Goal: Information Seeking & Learning: Learn about a topic

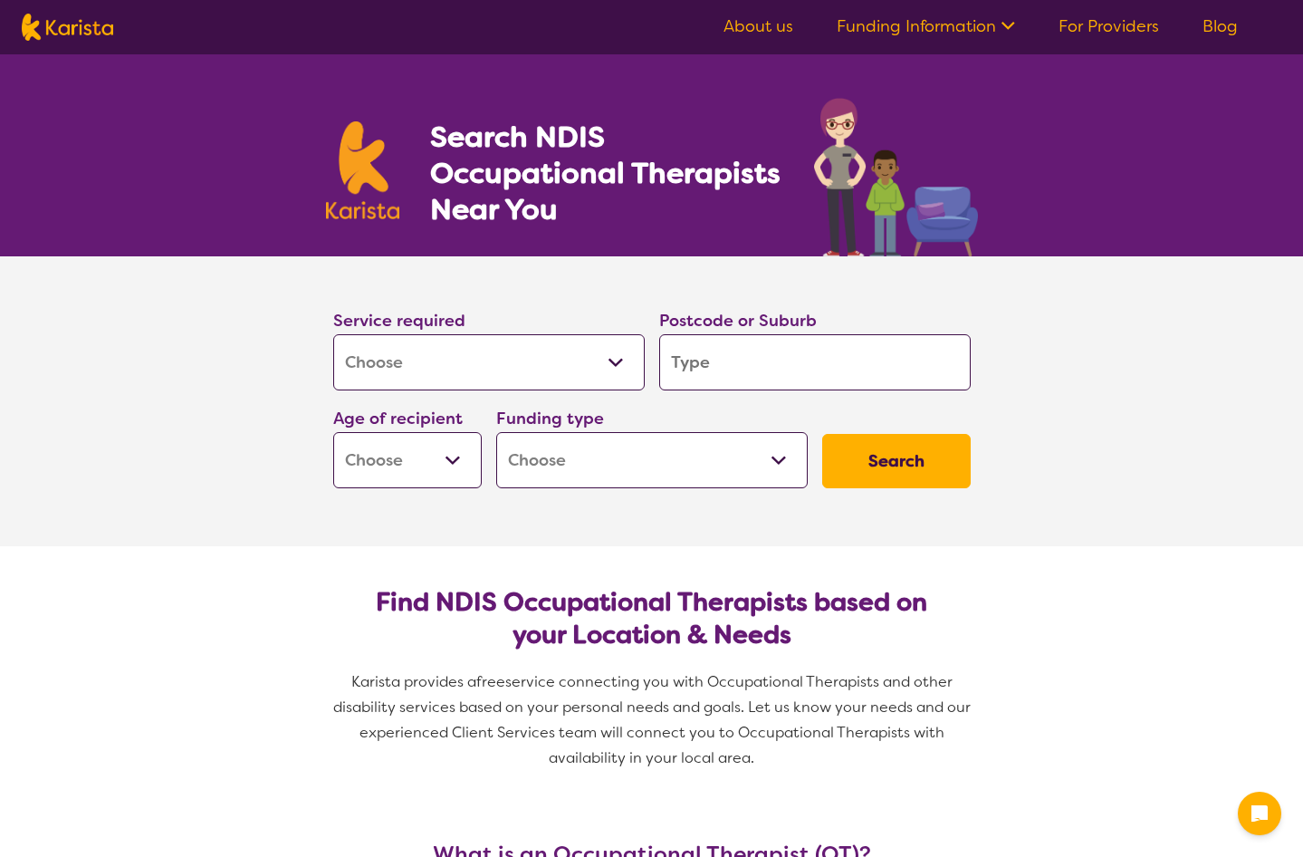
select select "[MEDICAL_DATA]"
click at [740, 360] on input "search" at bounding box center [815, 362] width 312 height 56
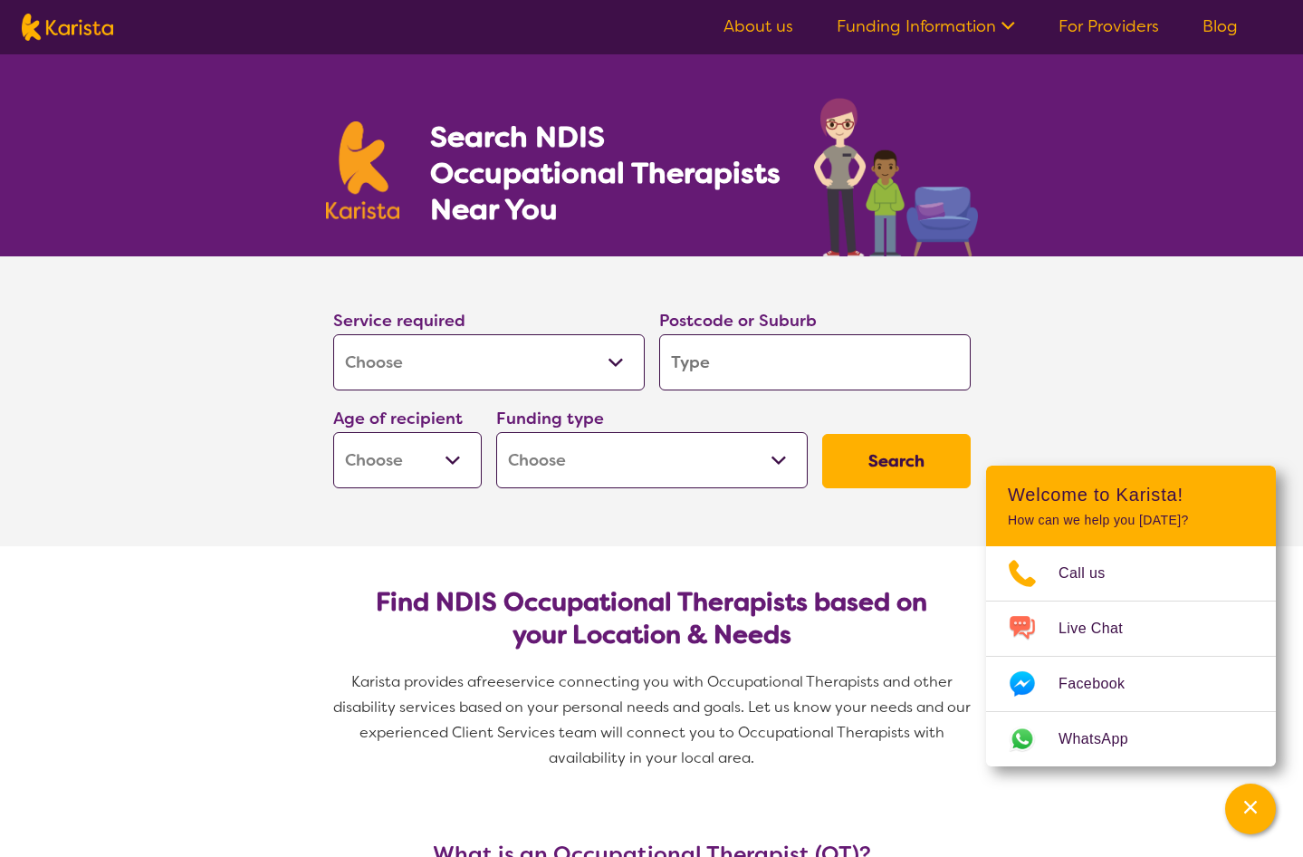
type input "3"
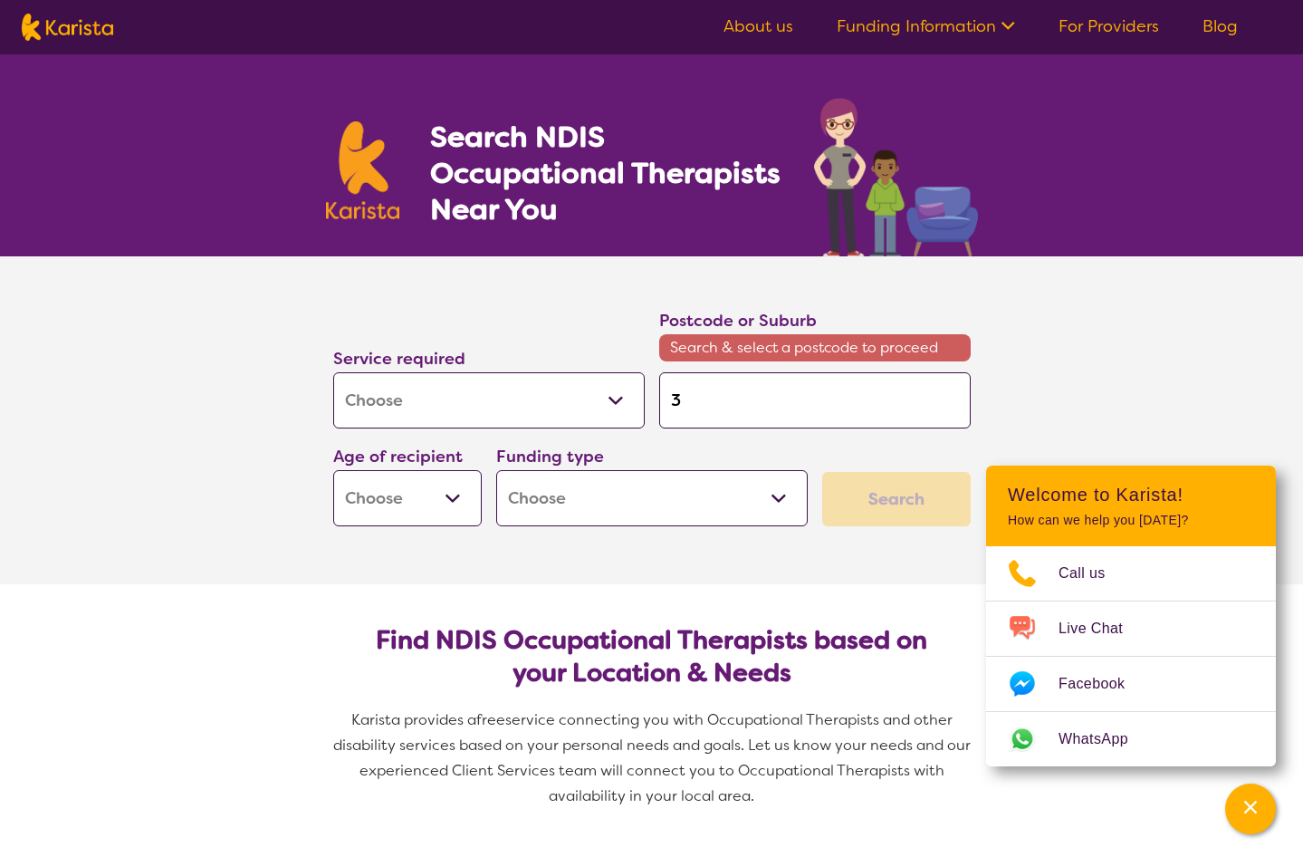
type input "30"
type input "304"
type input "3049"
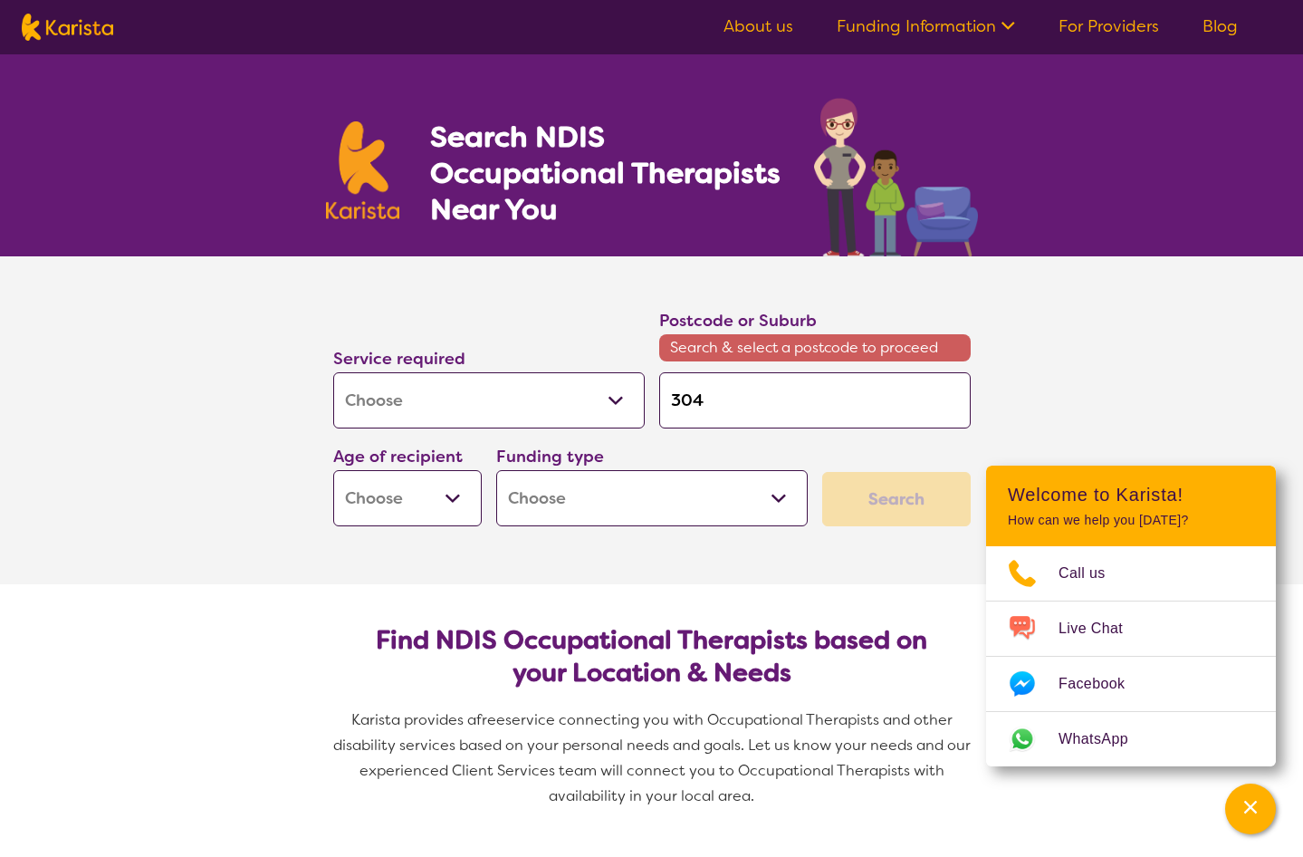
type input "3049"
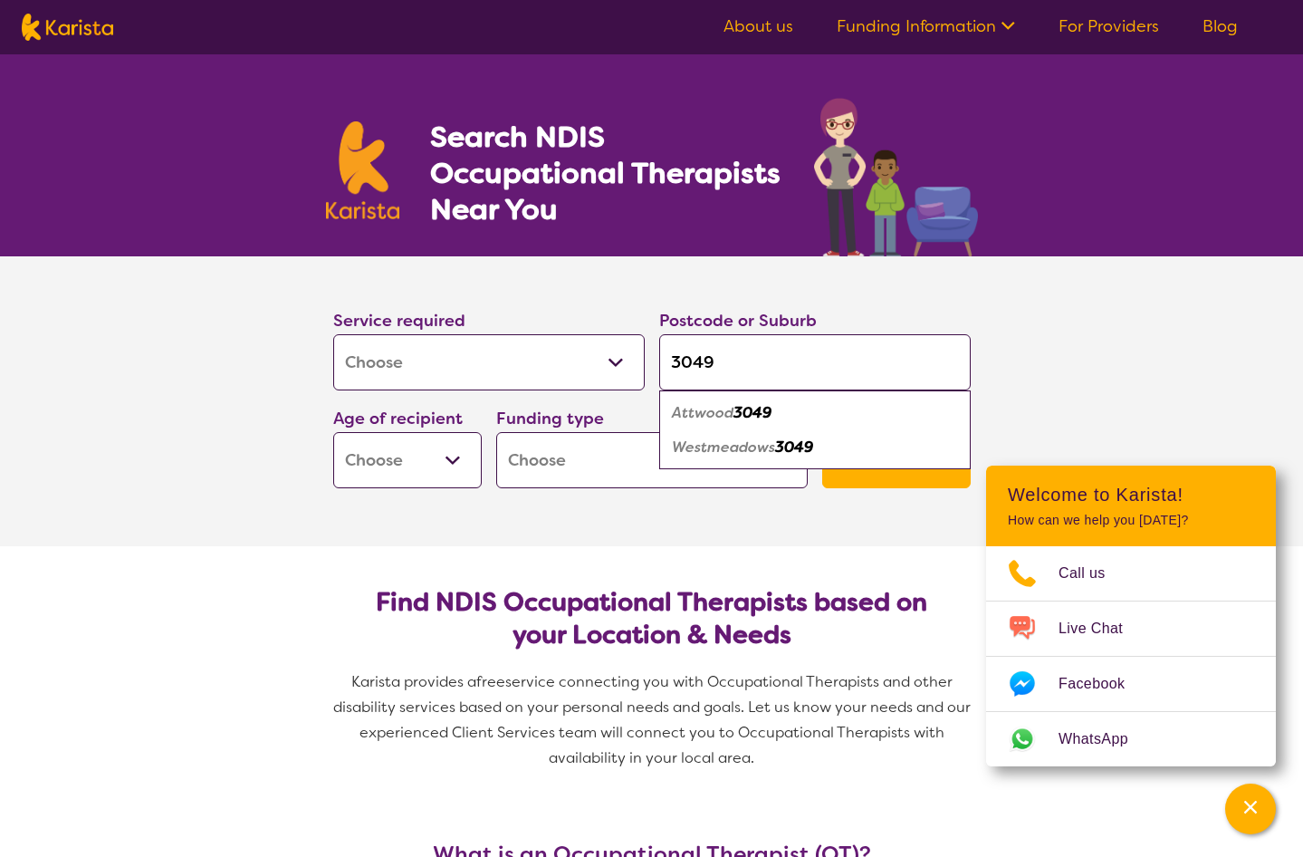
type input "3049"
click at [718, 418] on em "Attwood" at bounding box center [703, 412] width 62 height 19
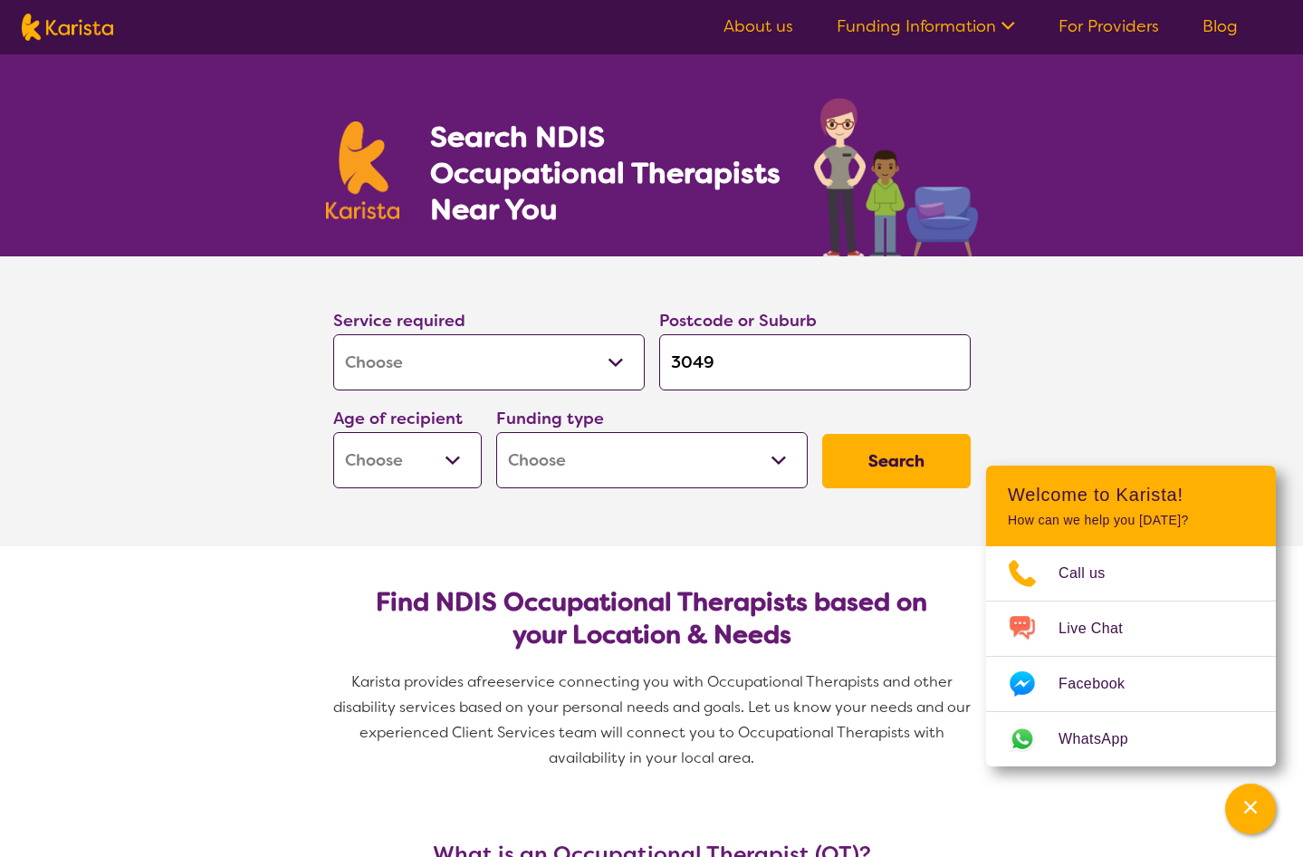
click at [729, 478] on select "Home Care Package (HCP) National Disability Insurance Scheme (NDIS) I don't know" at bounding box center [652, 460] width 312 height 56
click at [496, 432] on select "Home Care Package (HCP) National Disability Insurance Scheme (NDIS) I don't know" at bounding box center [652, 460] width 312 height 56
click at [855, 465] on button "Search" at bounding box center [896, 461] width 149 height 54
click at [379, 473] on select "Early Childhood - 0 to 9 Child - 10 to 11 Adolescent - 12 to 17 Adult - 18 to 6…" at bounding box center [407, 460] width 149 height 56
select select "AD"
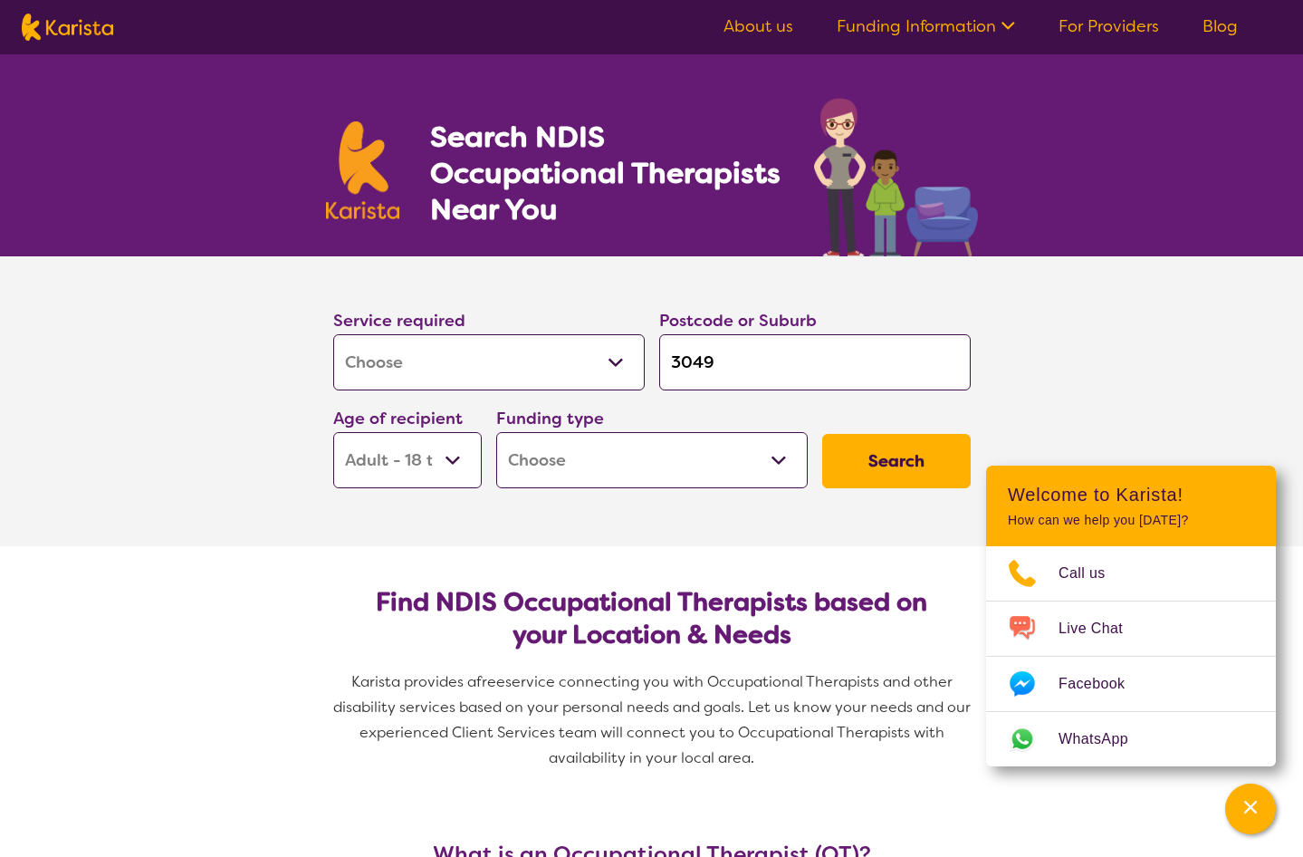
click at [333, 432] on select "Early Childhood - 0 to 9 Child - 10 to 11 Adolescent - 12 to 17 Adult - 18 to 6…" at bounding box center [407, 460] width 149 height 56
select select "AD"
click at [859, 468] on button "Search" at bounding box center [896, 461] width 149 height 54
click at [671, 482] on select "Home Care Package (HCP) National Disability Insurance Scheme (NDIS) I don't know" at bounding box center [652, 460] width 312 height 56
select select "i-don-t-know"
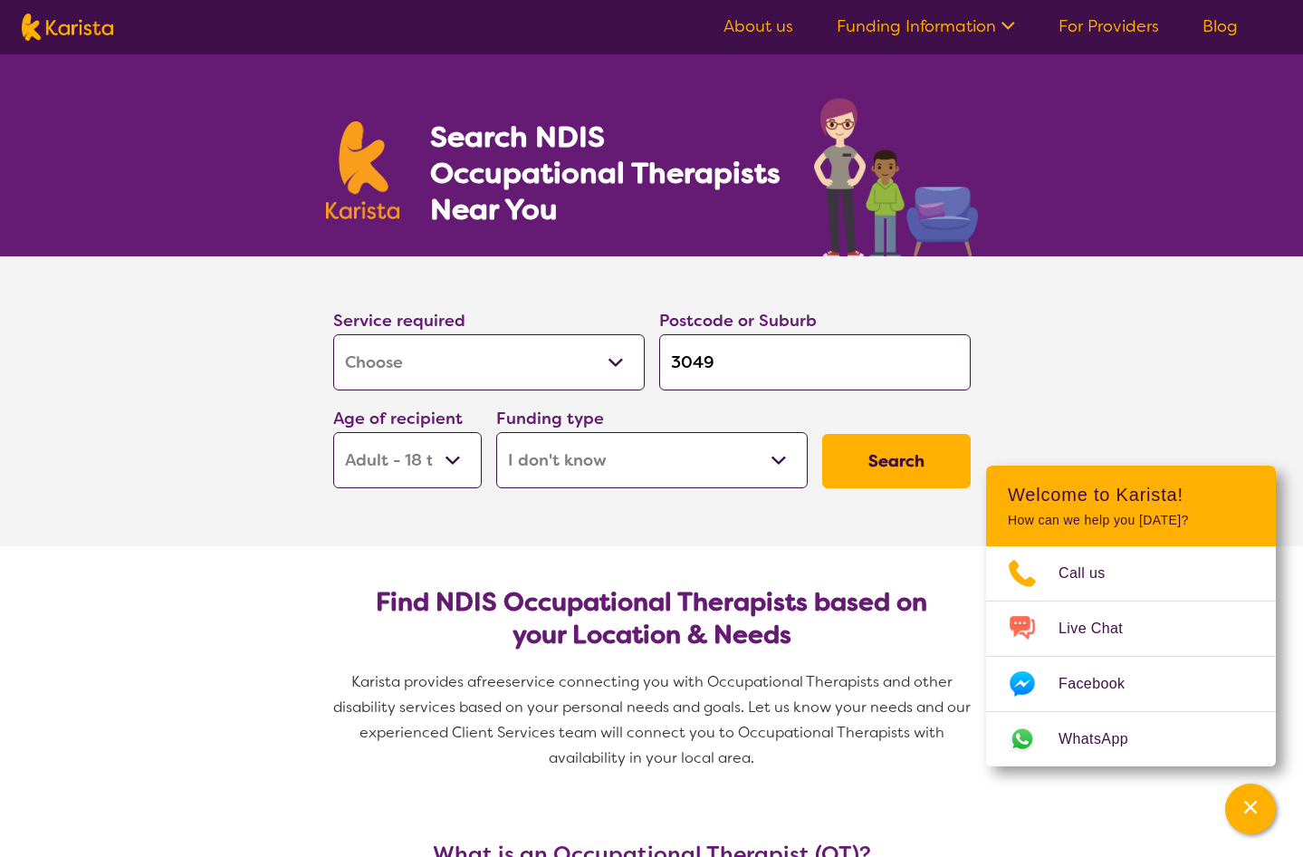
click at [496, 432] on select "Home Care Package (HCP) National Disability Insurance Scheme (NDIS) I don't know" at bounding box center [652, 460] width 312 height 56
select select "i-don-t-know"
click at [906, 470] on button "Search" at bounding box center [896, 461] width 149 height 54
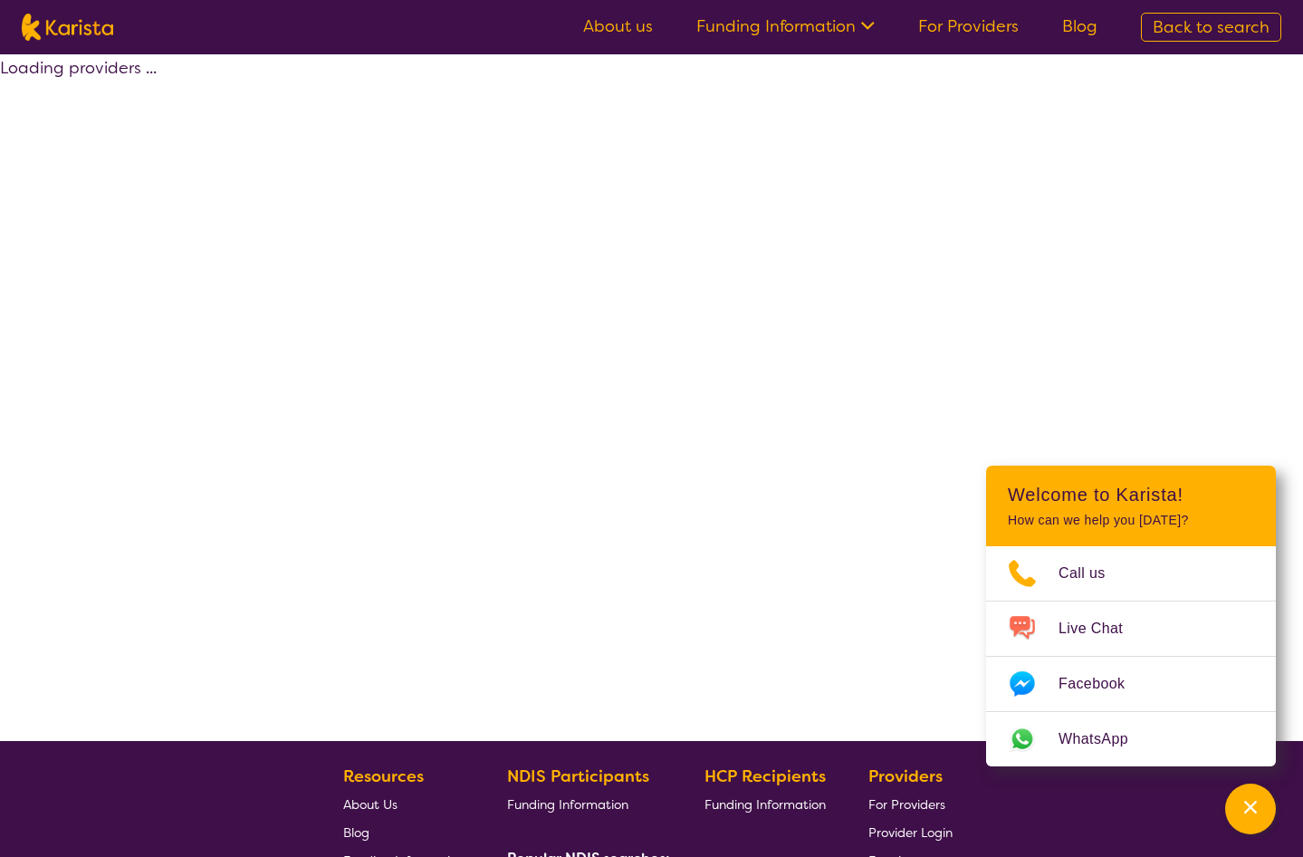
select select "[MEDICAL_DATA]"
select select "AD"
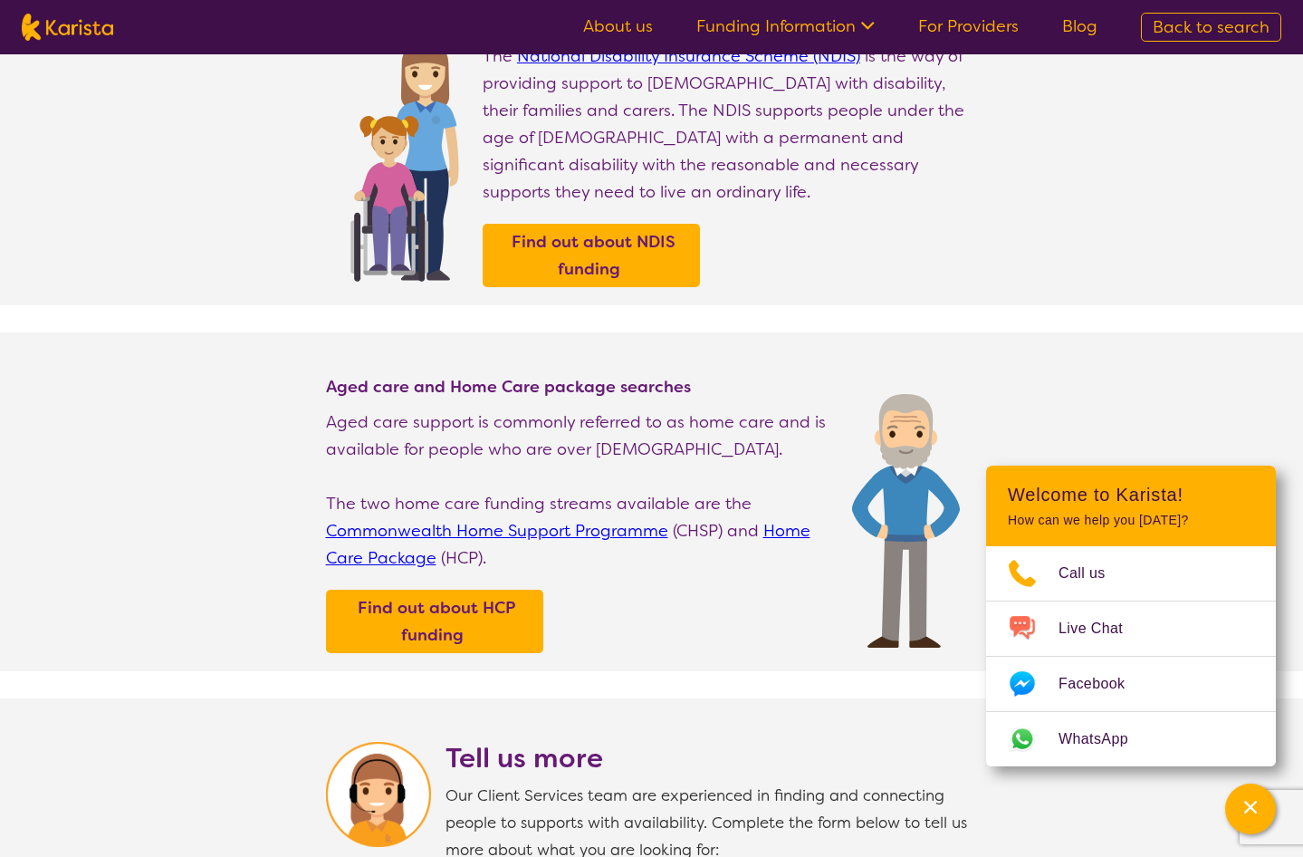
scroll to position [91, 0]
